Goal: Task Accomplishment & Management: Use online tool/utility

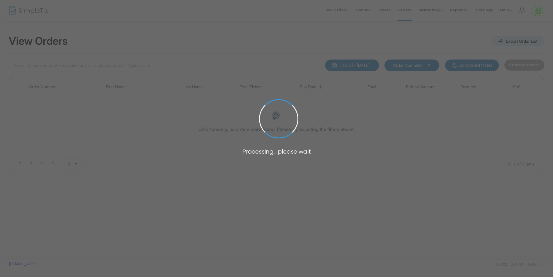
type input "drew"
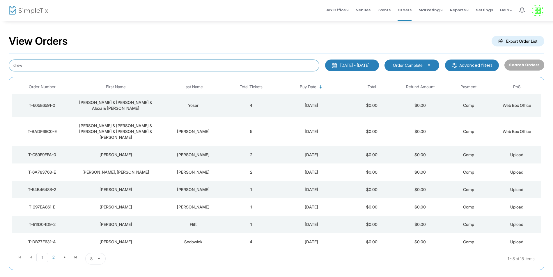
click at [77, 65] on input "drew" at bounding box center [164, 66] width 310 height 12
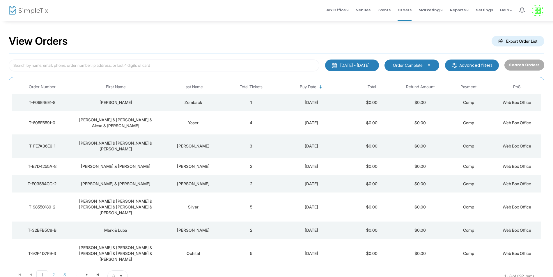
click at [143, 104] on div "[PERSON_NAME]" at bounding box center [116, 103] width 84 height 6
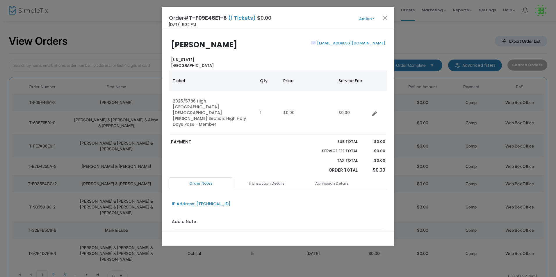
click at [372, 22] on button "Action" at bounding box center [366, 19] width 35 height 6
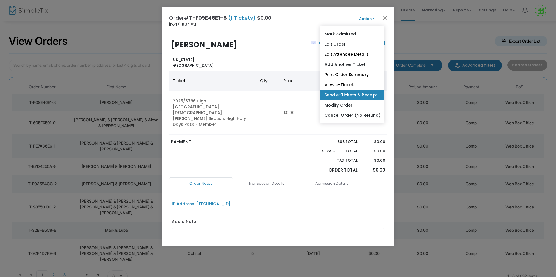
click at [352, 98] on link "Send e-Tickets & Receipt" at bounding box center [352, 95] width 64 height 10
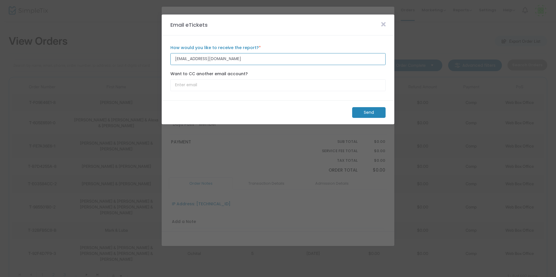
click at [228, 57] on input "[EMAIL_ADDRESS][DOMAIN_NAME]" at bounding box center [277, 59] width 215 height 12
type input "r"
paste input "[EMAIL_ADDRESS][DOMAIN_NAME]"
type input "[EMAIL_ADDRESS][DOMAIN_NAME]"
click at [371, 110] on m-button "Send" at bounding box center [368, 112] width 33 height 11
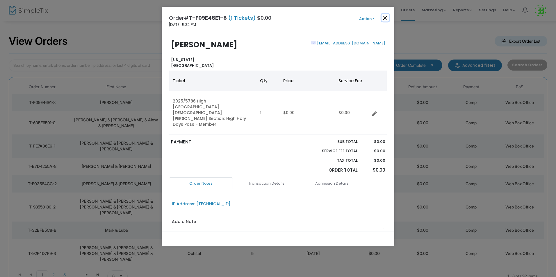
click at [383, 19] on button "Close" at bounding box center [386, 18] width 8 height 8
